Goal: Information Seeking & Learning: Learn about a topic

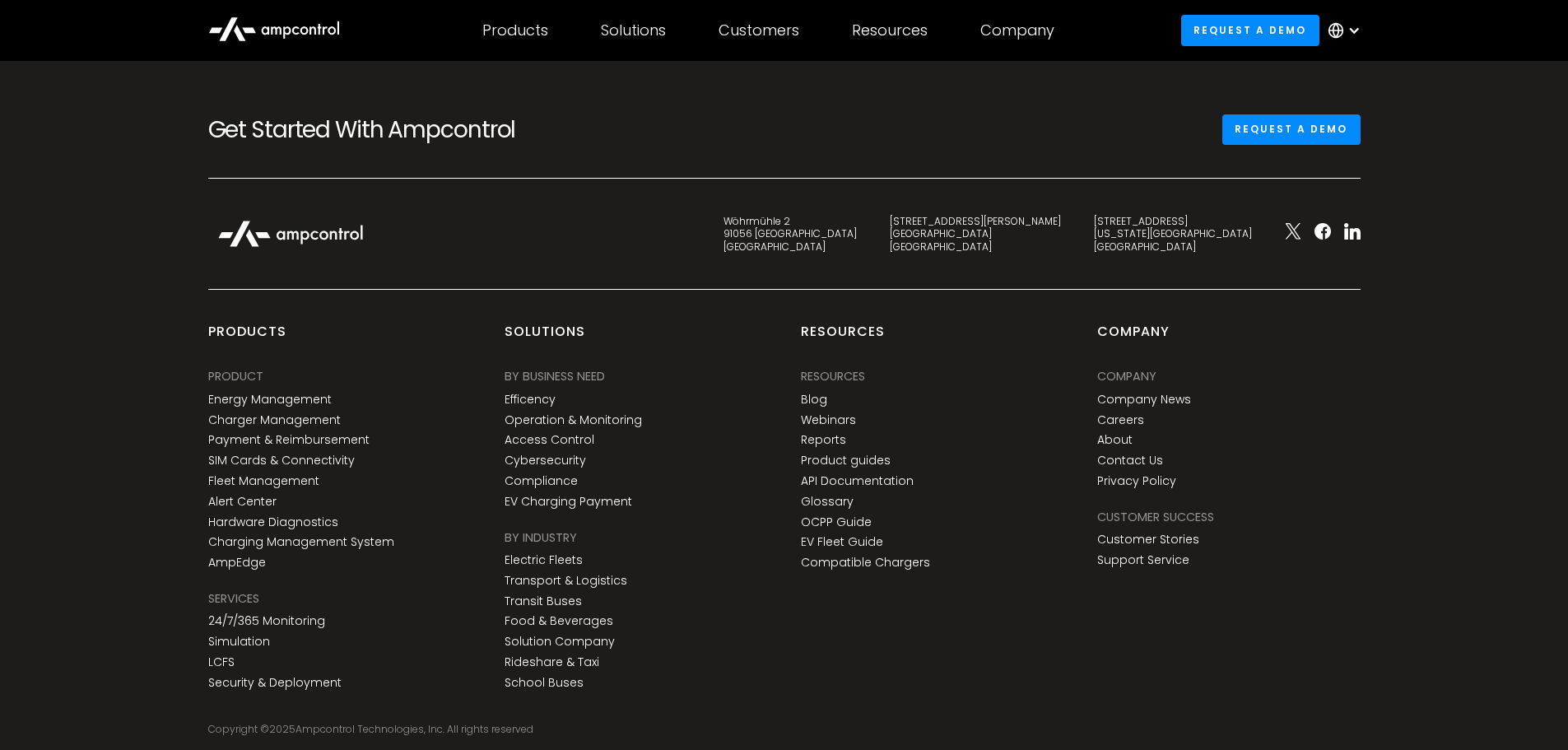
scroll to position [6995, 0]
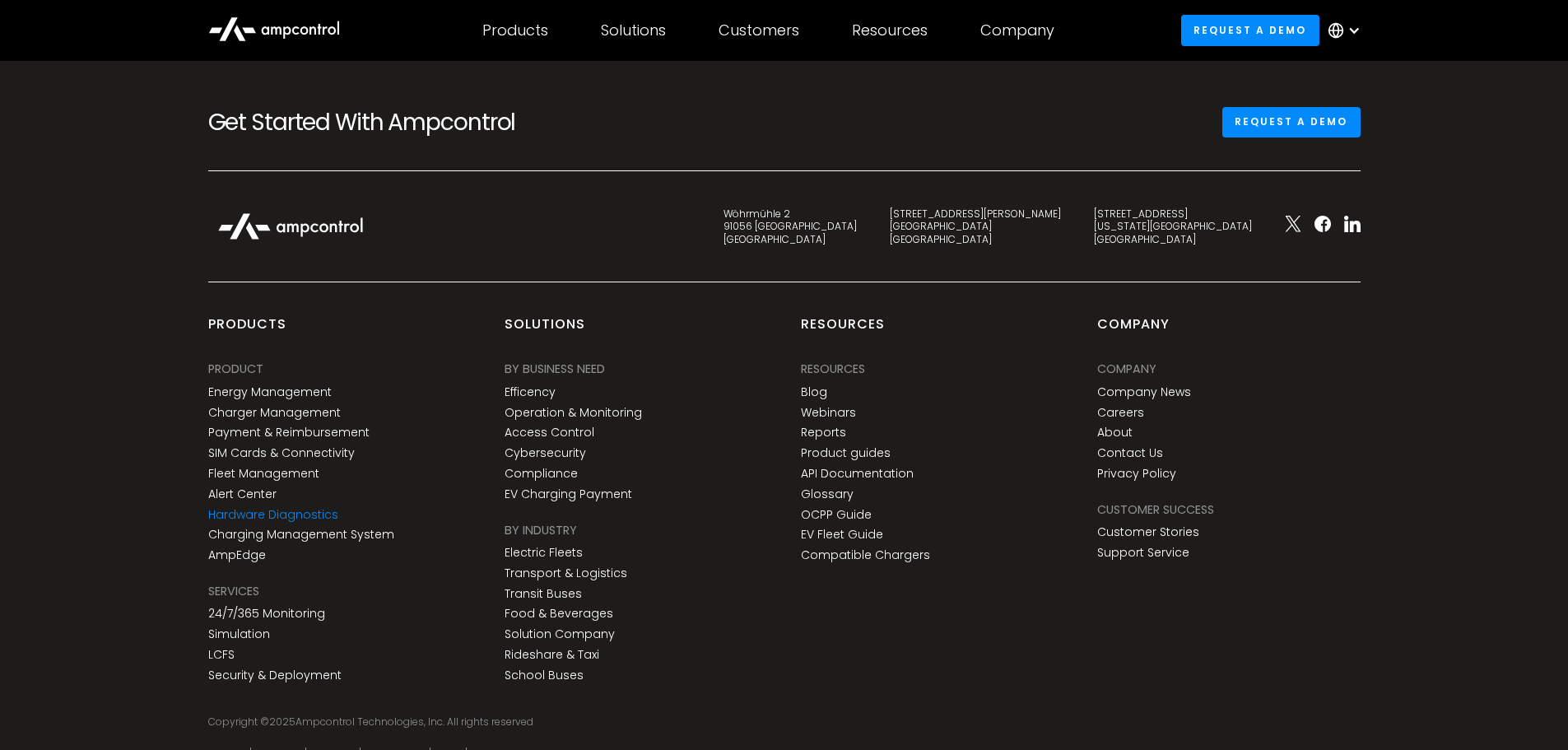
click at [309, 514] on link "Hardware Diagnostics" at bounding box center [273, 514] width 130 height 14
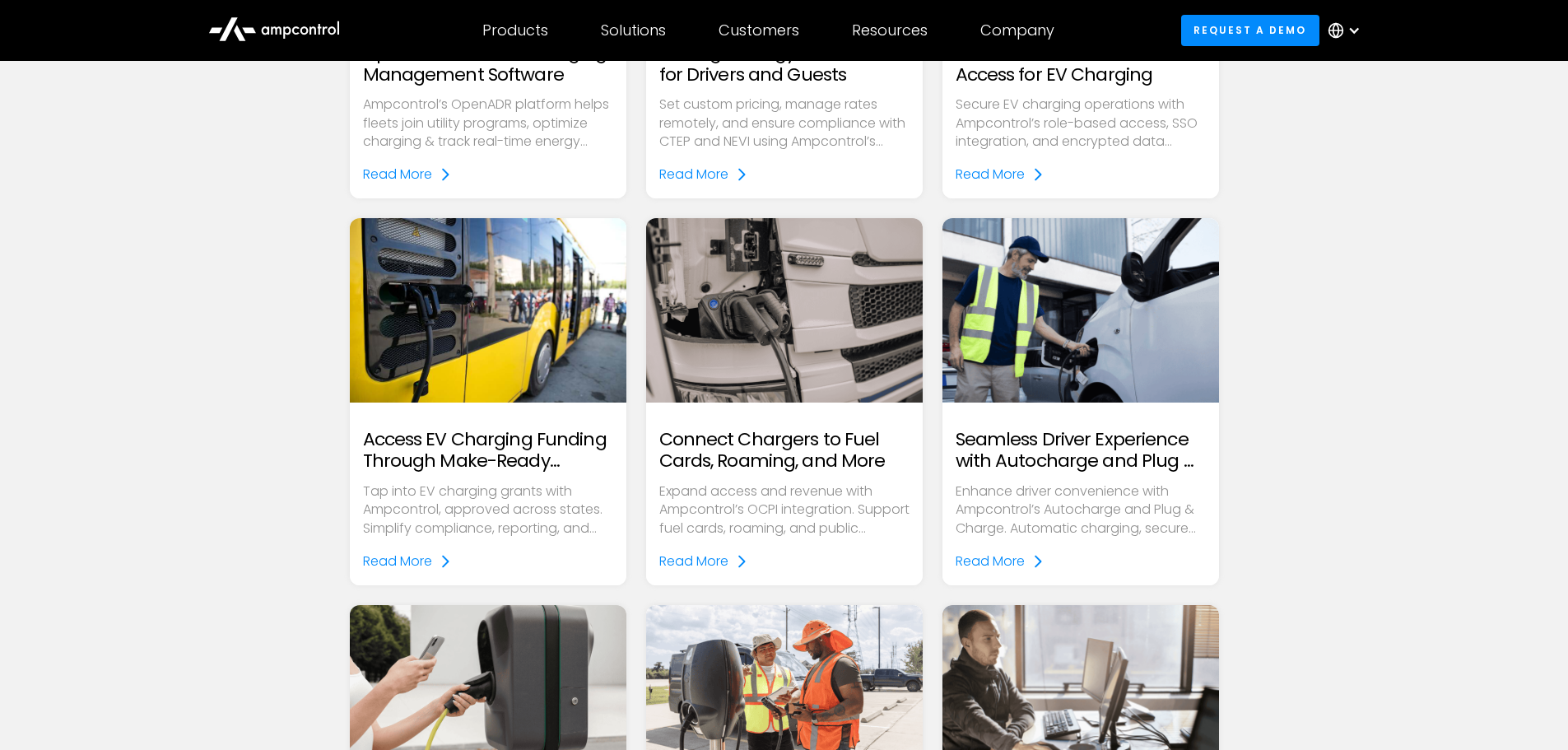
scroll to position [1811, 0]
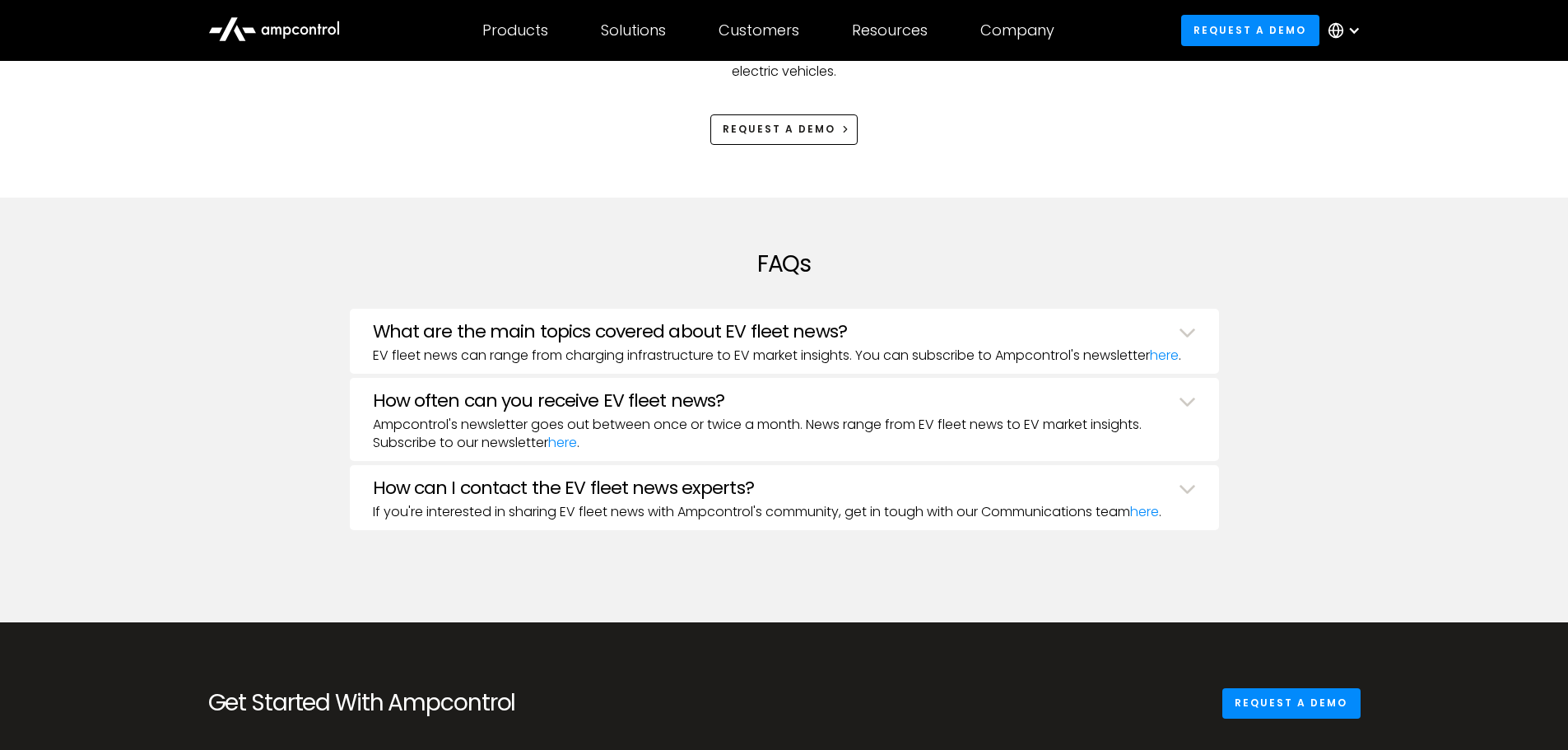
scroll to position [1893, 0]
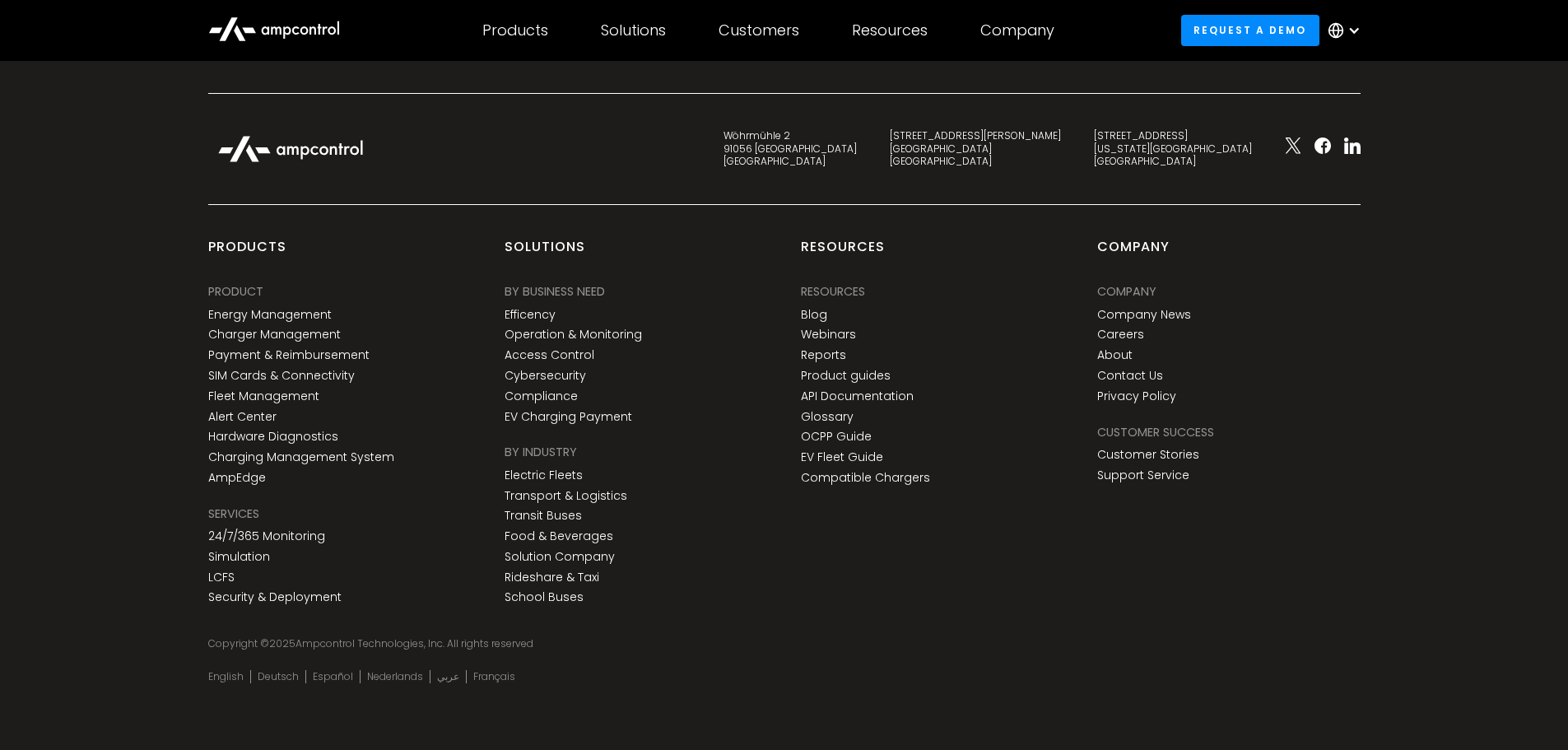
scroll to position [6330, 0]
